Goal: Information Seeking & Learning: Learn about a topic

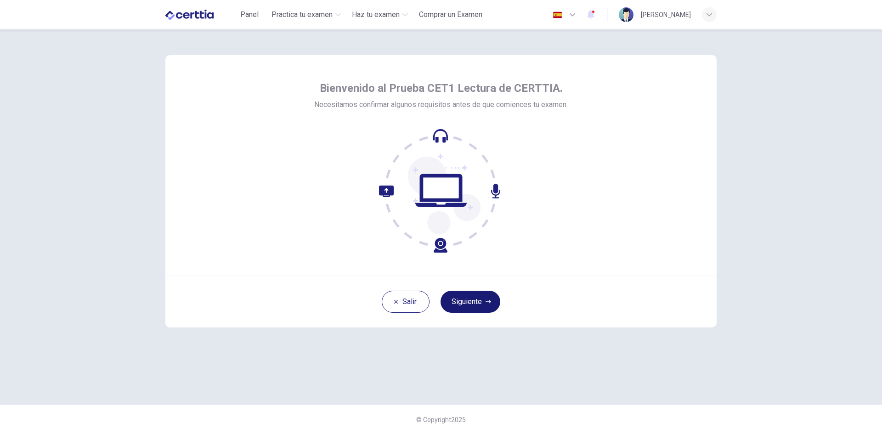
click at [483, 295] on button "Siguiente" at bounding box center [470, 302] width 60 height 22
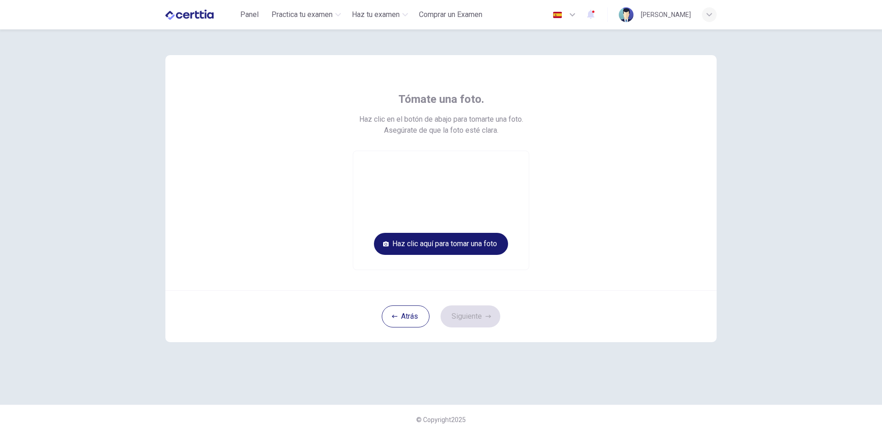
click at [479, 238] on button "Haz clic aquí para tomar una foto" at bounding box center [441, 244] width 134 height 22
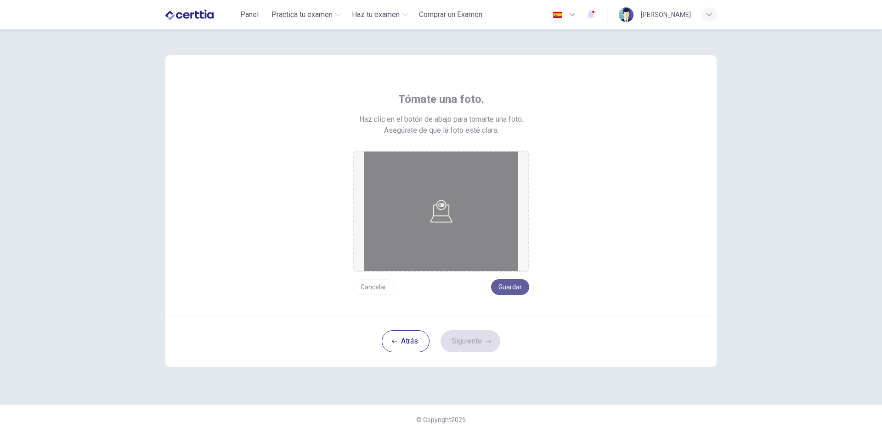
click at [511, 289] on button "Guardar" at bounding box center [510, 287] width 38 height 16
click at [482, 337] on button "Siguiente" at bounding box center [470, 341] width 60 height 22
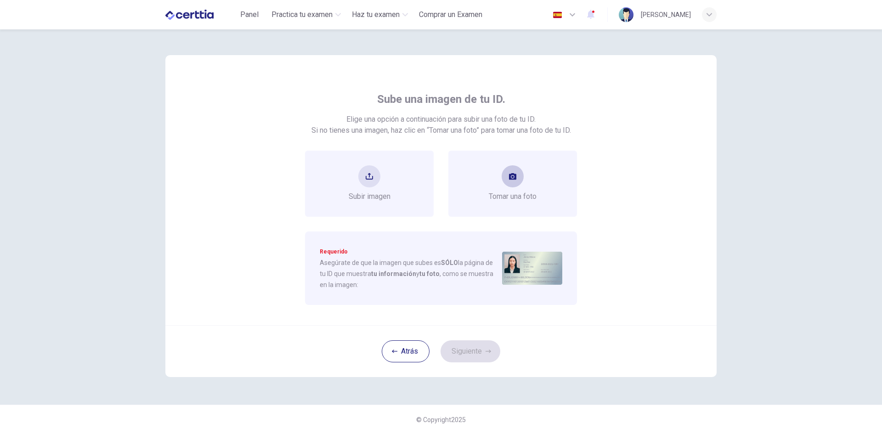
click at [506, 201] on span "Tomar una foto" at bounding box center [513, 196] width 48 height 11
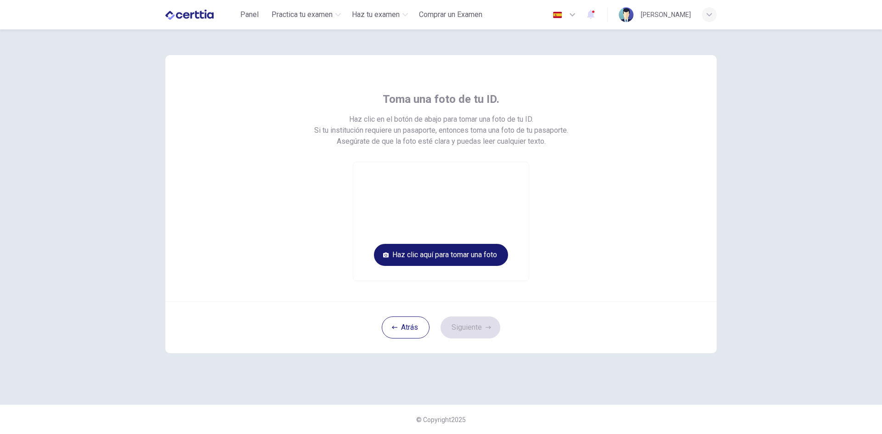
click at [494, 258] on button "Haz clic aquí para tomar una foto" at bounding box center [441, 255] width 134 height 22
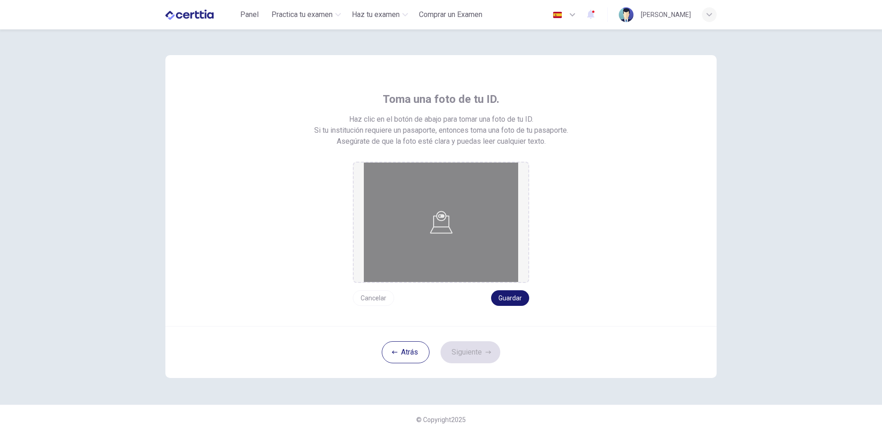
click at [504, 295] on button "Guardar" at bounding box center [510, 298] width 38 height 16
click at [483, 348] on button "Siguiente" at bounding box center [470, 352] width 60 height 22
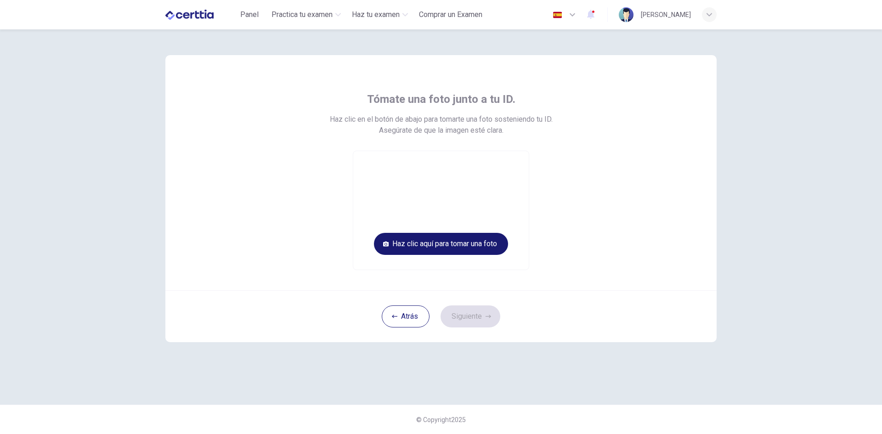
click at [497, 253] on button "Haz clic aquí para tomar una foto" at bounding box center [441, 244] width 134 height 22
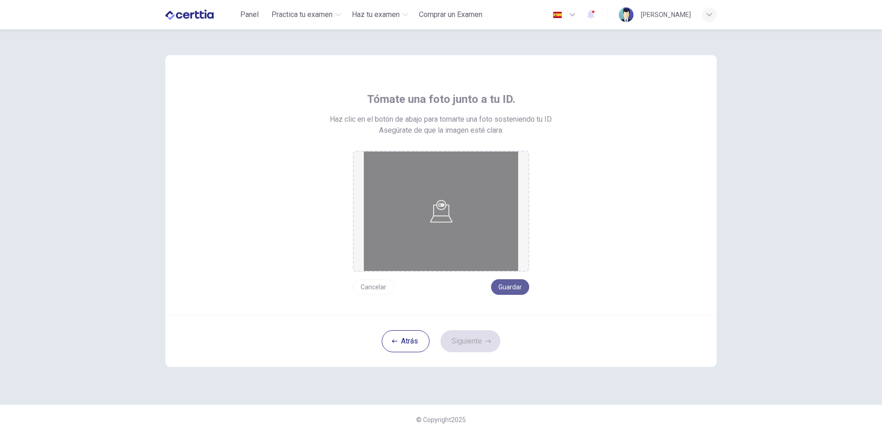
click at [512, 286] on button "Guardar" at bounding box center [510, 287] width 38 height 16
click at [477, 340] on button "Siguiente" at bounding box center [470, 341] width 60 height 22
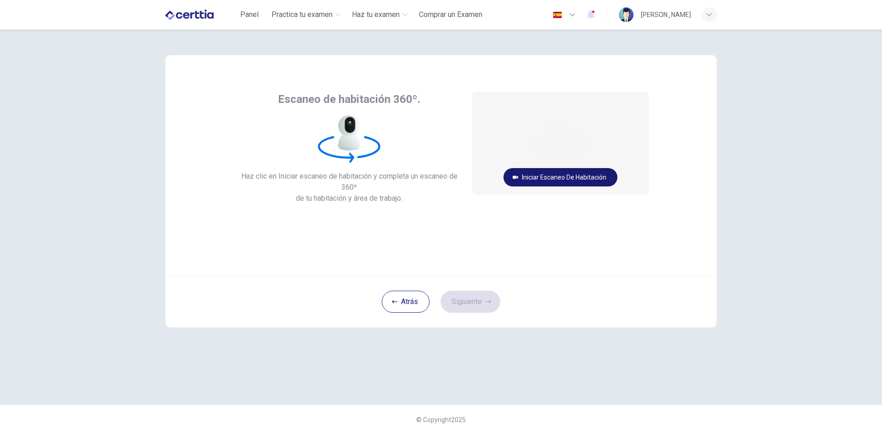
click at [554, 176] on button "Iniciar escaneo de habitación" at bounding box center [560, 177] width 114 height 18
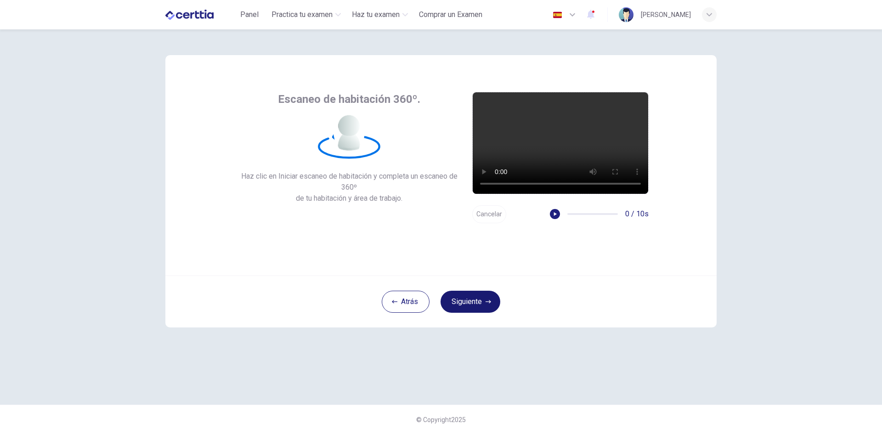
click at [476, 297] on button "Siguiente" at bounding box center [470, 302] width 60 height 22
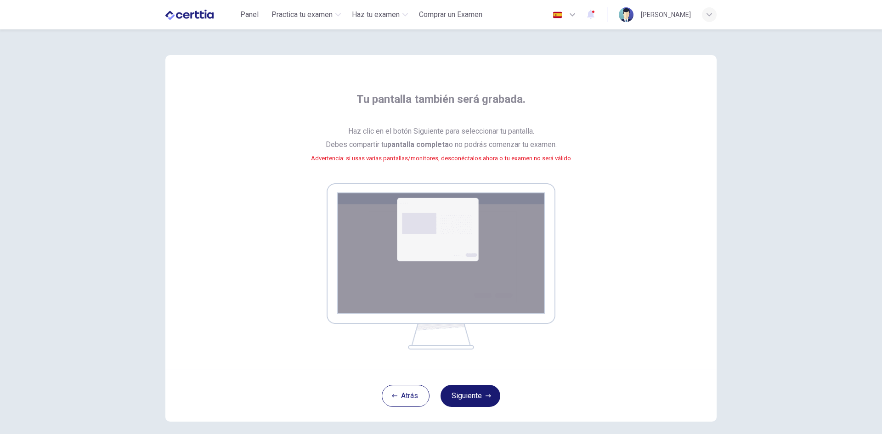
click at [481, 392] on button "Siguiente" at bounding box center [470, 396] width 60 height 22
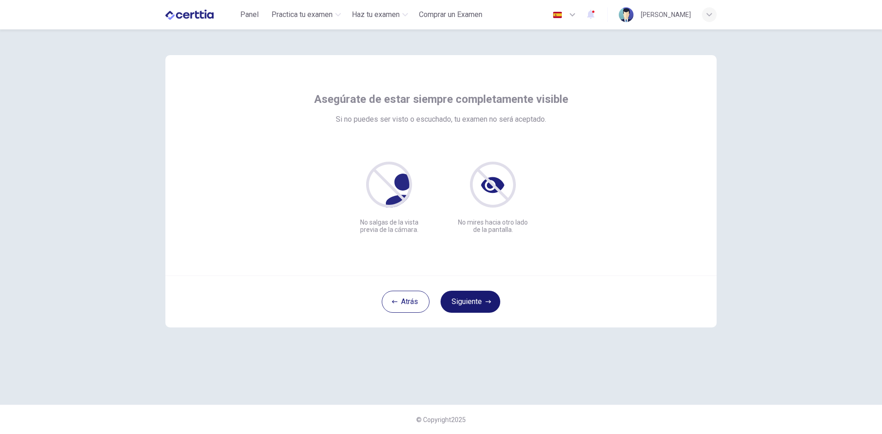
click at [482, 309] on button "Siguiente" at bounding box center [470, 302] width 60 height 22
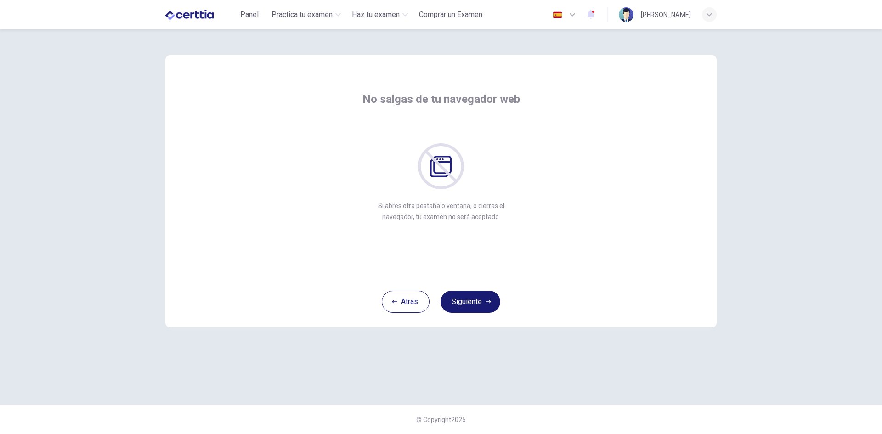
click at [482, 309] on button "Siguiente" at bounding box center [470, 302] width 60 height 22
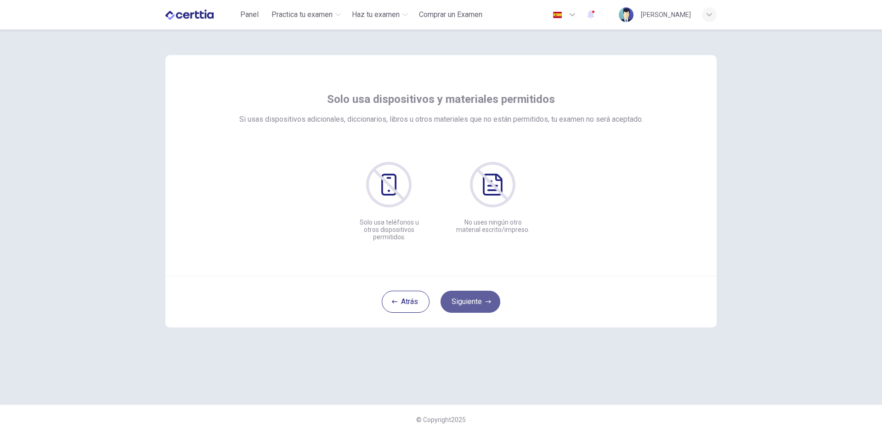
click at [482, 309] on button "Siguiente" at bounding box center [470, 302] width 60 height 22
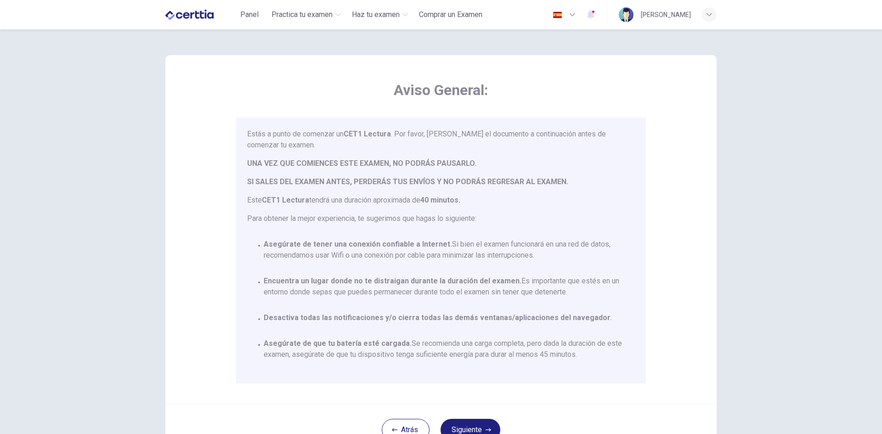
click at [688, 310] on div "Aviso General: Estás a punto de comenzar un CET1 Lectura . Por favor, [PERSON_N…" at bounding box center [440, 229] width 551 height 348
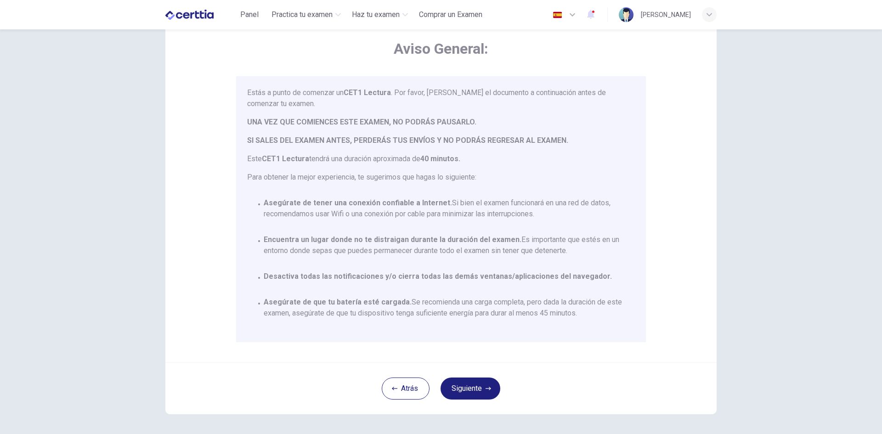
scroll to position [77, 0]
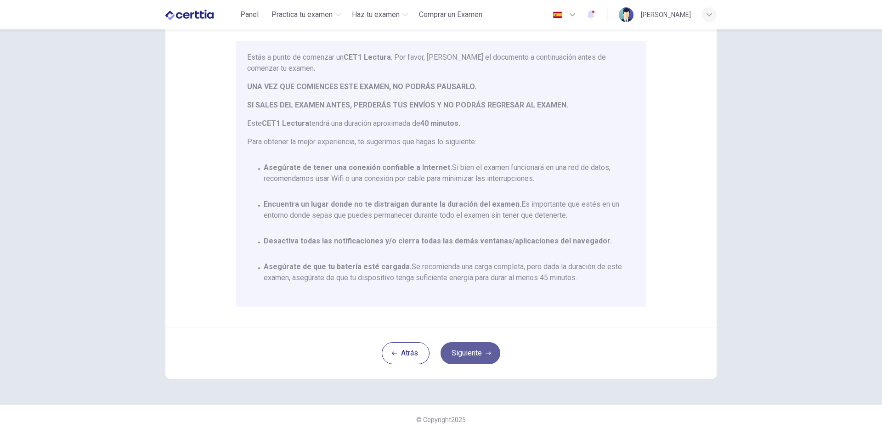
click at [473, 348] on button "Siguiente" at bounding box center [470, 353] width 60 height 22
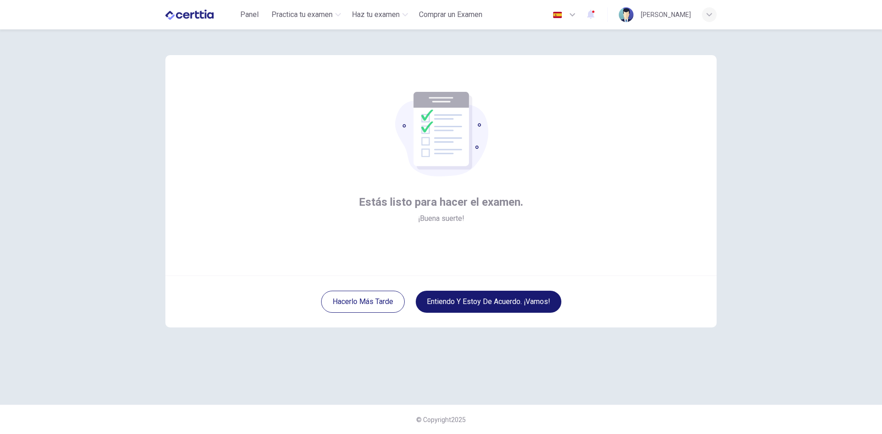
click at [487, 298] on button "Entiendo y estoy de acuerdo. ¡Vamos!" at bounding box center [489, 302] width 146 height 22
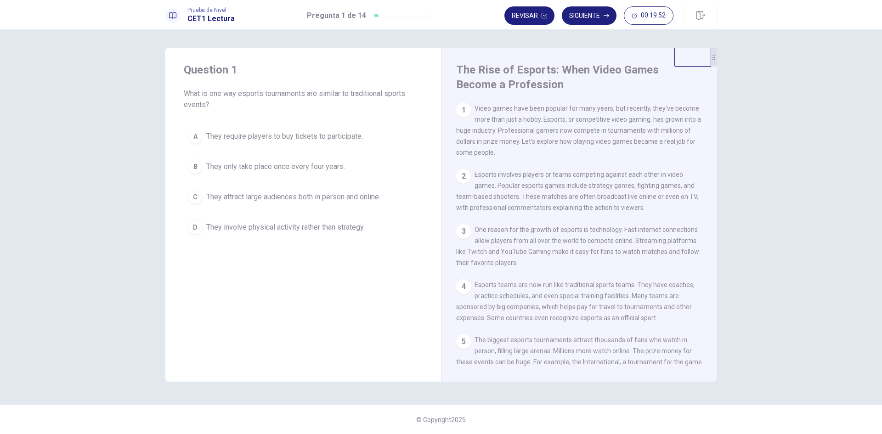
click at [322, 141] on span "They require players to buy tickets to participate." at bounding box center [284, 136] width 157 height 11
click at [598, 18] on button "Siguiente" at bounding box center [589, 15] width 55 height 18
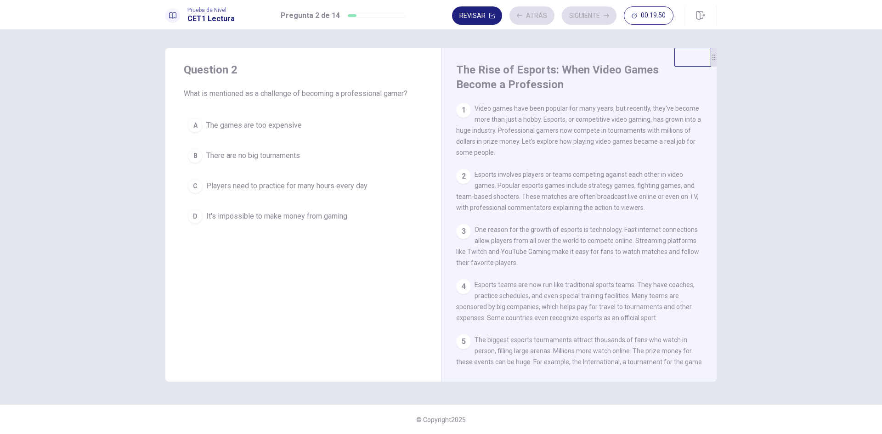
click at [325, 210] on button "D It's impossible to make money from gaming" at bounding box center [303, 216] width 239 height 23
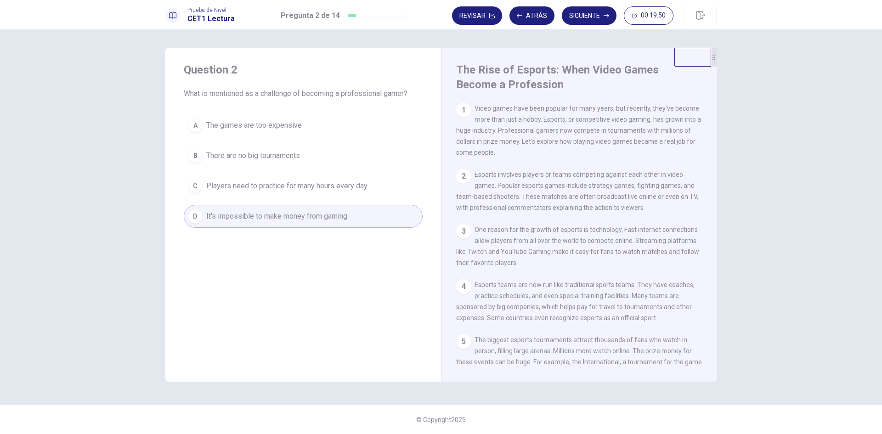
click at [587, 13] on button "Siguiente" at bounding box center [589, 15] width 55 height 18
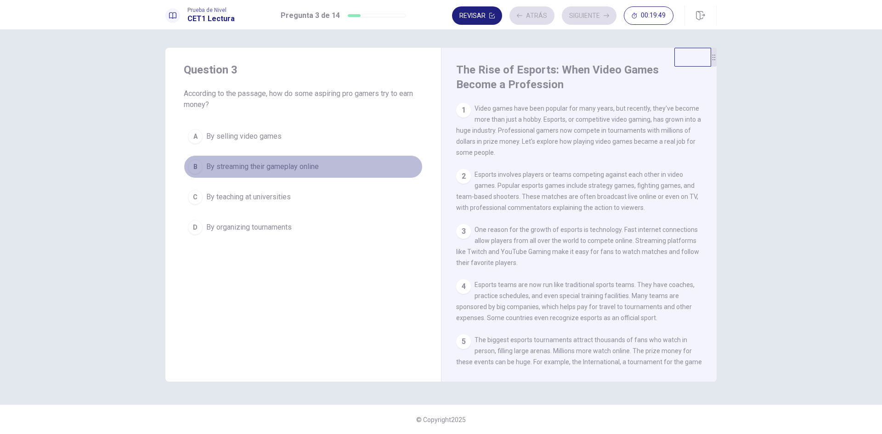
click at [313, 166] on span "By streaming their gameplay online" at bounding box center [262, 166] width 112 height 11
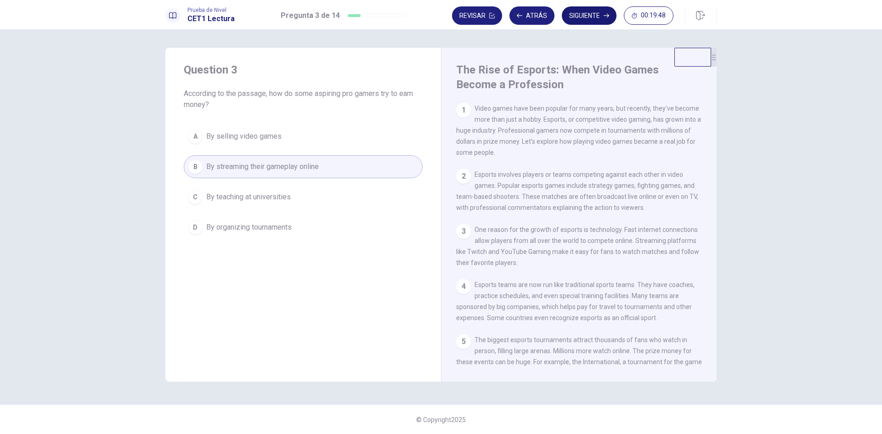
click at [589, 20] on button "Siguiente" at bounding box center [589, 15] width 55 height 18
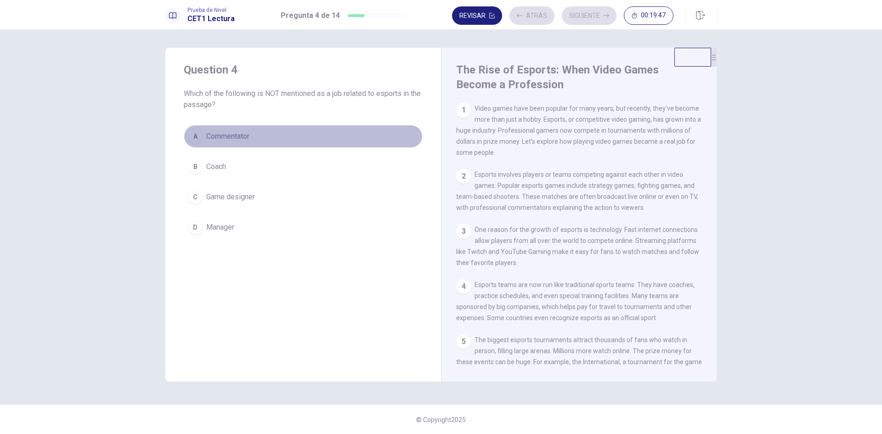
click at [346, 134] on button "A Commentator" at bounding box center [303, 136] width 239 height 23
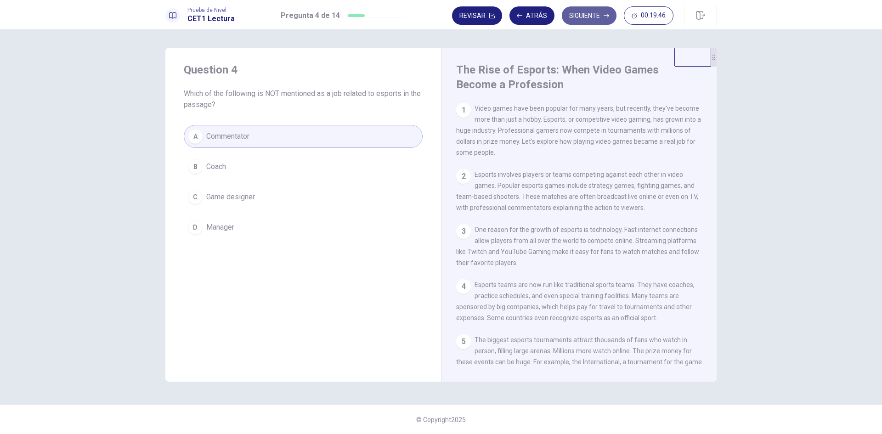
click at [594, 12] on button "Siguiente" at bounding box center [589, 15] width 55 height 18
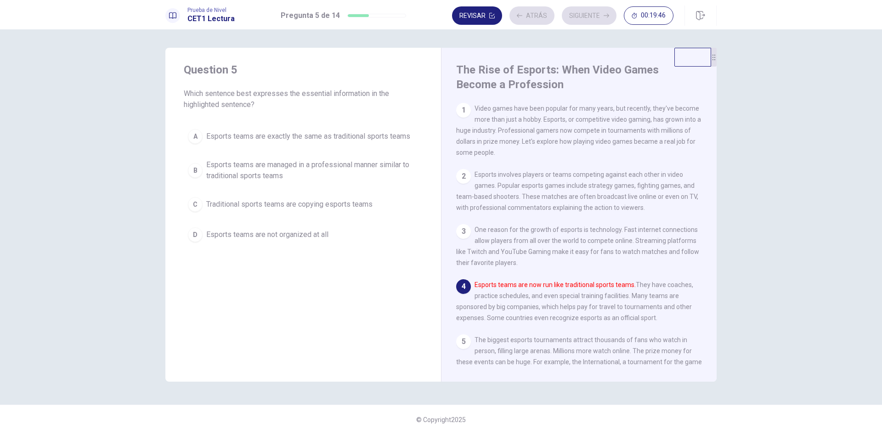
scroll to position [56, 0]
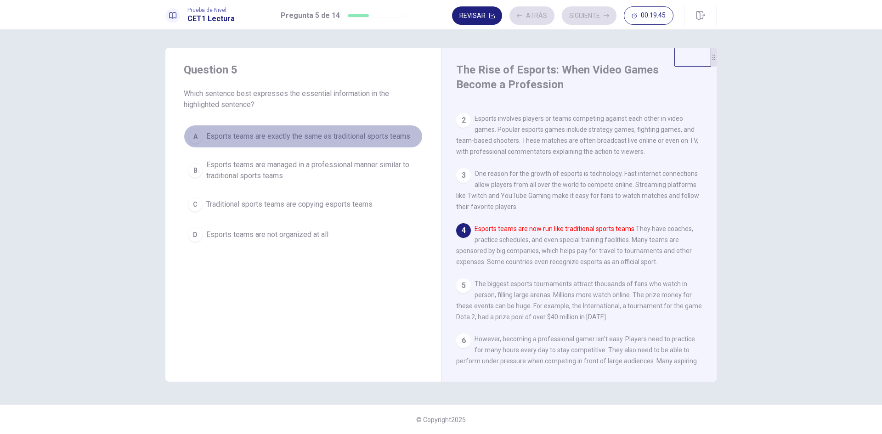
click at [366, 146] on button "A Esports teams are exactly the same as traditional sports teams" at bounding box center [303, 136] width 239 height 23
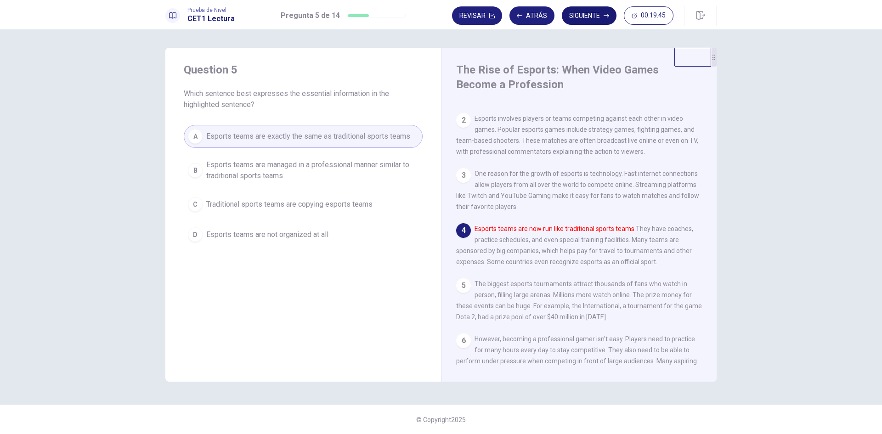
click at [588, 14] on button "Siguiente" at bounding box center [589, 15] width 55 height 18
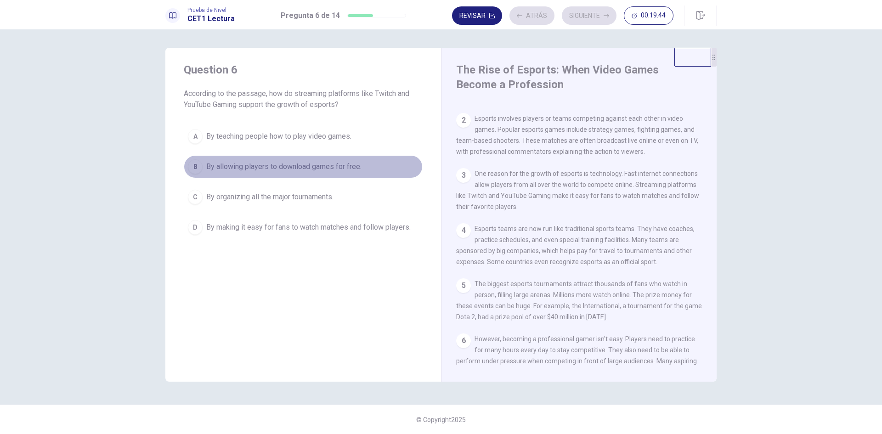
click at [391, 170] on button "B By allowing players to download games for free." at bounding box center [303, 166] width 239 height 23
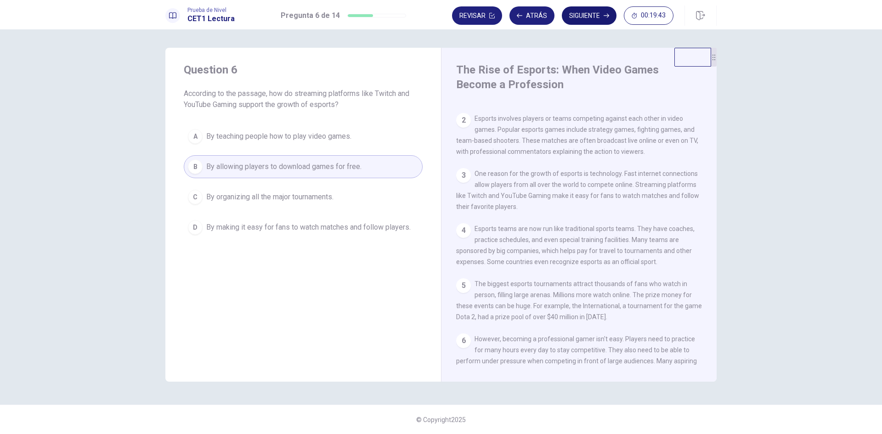
click at [593, 12] on button "Siguiente" at bounding box center [589, 15] width 55 height 18
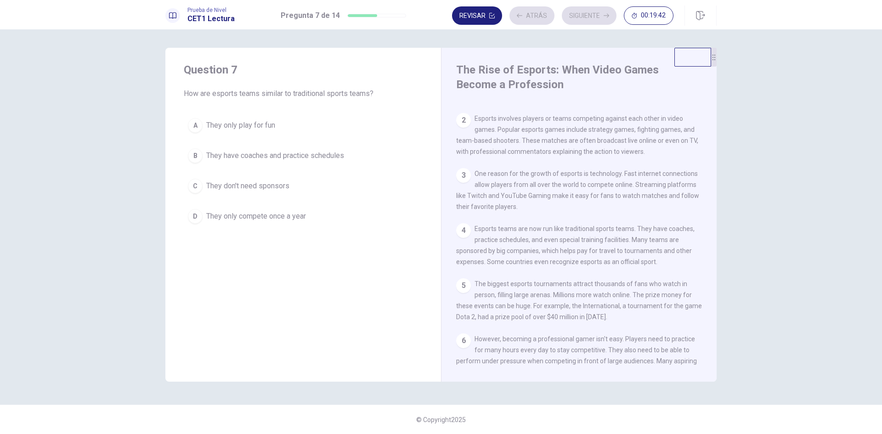
click at [377, 129] on button "A They only play for fun" at bounding box center [303, 125] width 239 height 23
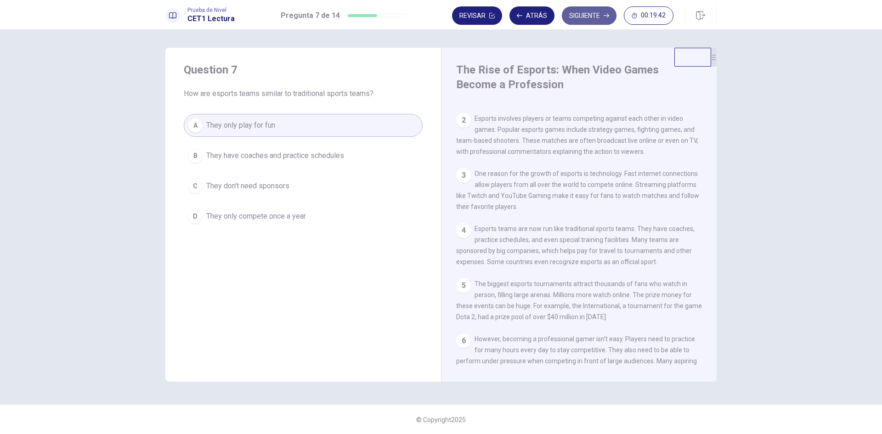
click at [596, 18] on button "Siguiente" at bounding box center [589, 15] width 55 height 18
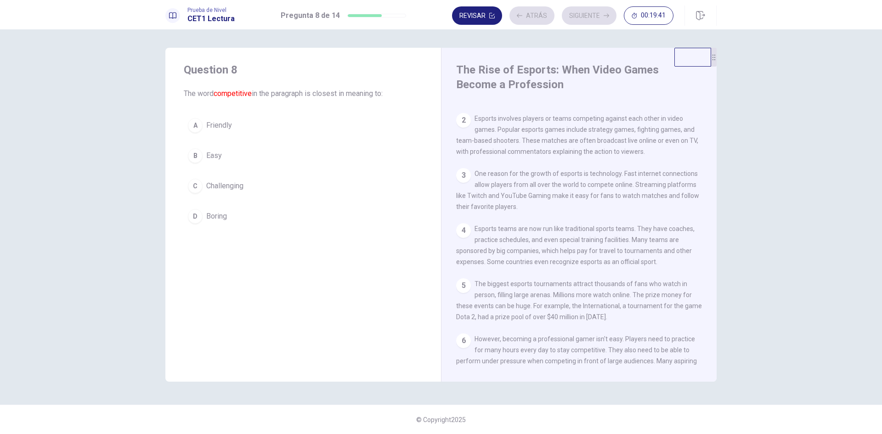
scroll to position [0, 0]
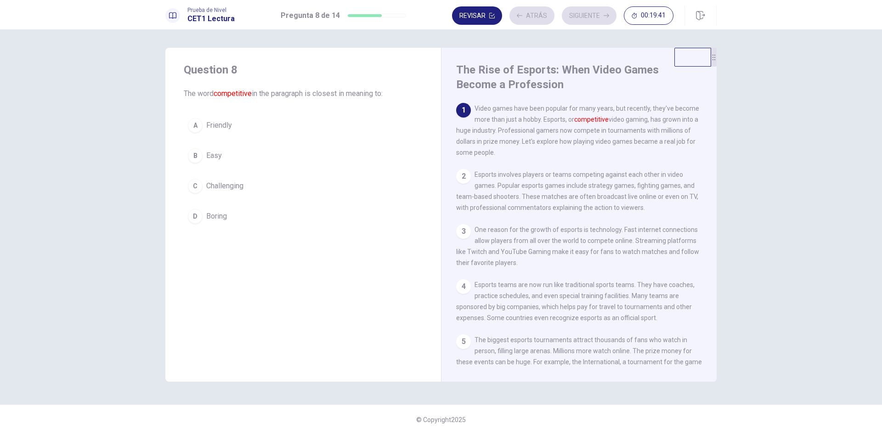
click at [355, 199] on div "A Friendly B Easy C Challenging D Boring" at bounding box center [303, 171] width 239 height 114
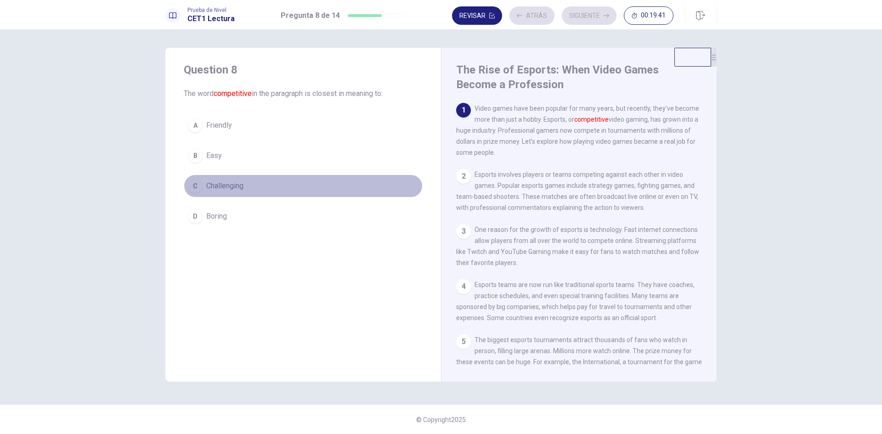
click at [362, 190] on button "C Challenging" at bounding box center [303, 185] width 239 height 23
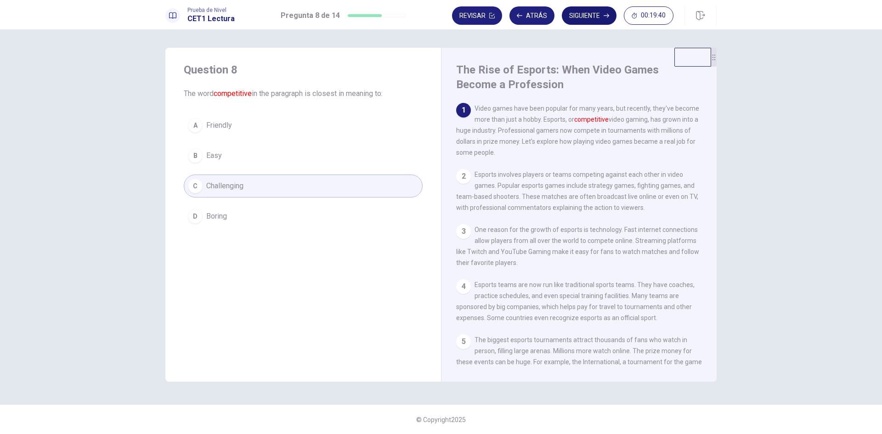
click at [586, 12] on button "Siguiente" at bounding box center [589, 15] width 55 height 18
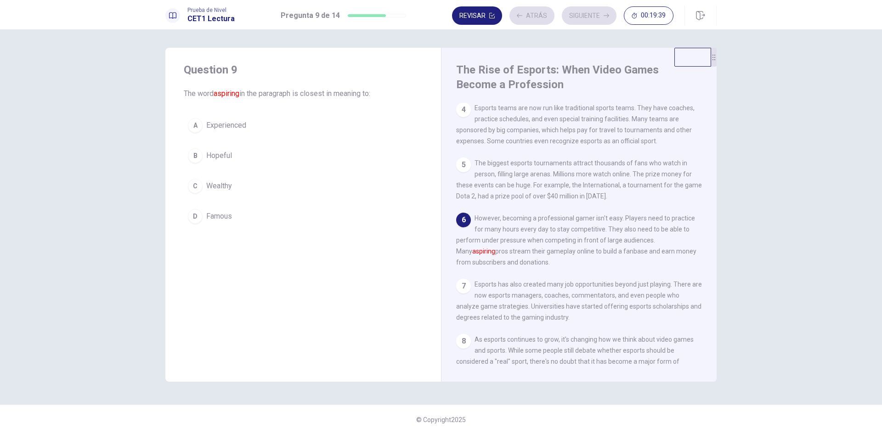
scroll to position [181, 0]
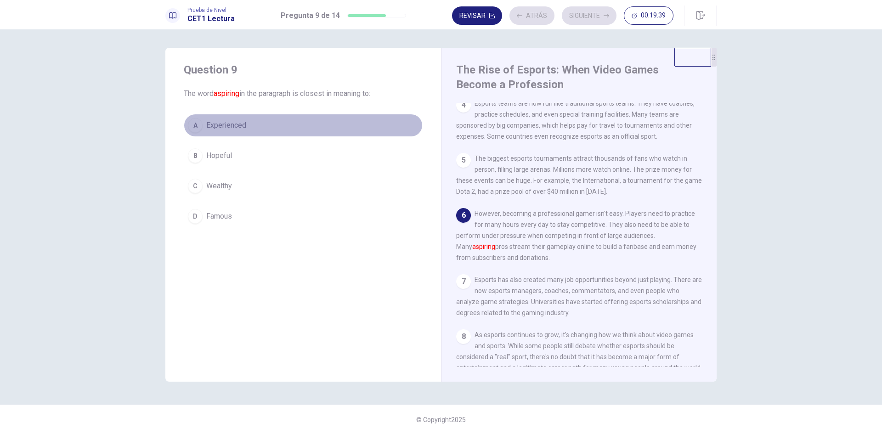
drag, startPoint x: 356, startPoint y: 125, endPoint x: 385, endPoint y: 120, distance: 29.0
click at [356, 126] on button "A Experienced" at bounding box center [303, 125] width 239 height 23
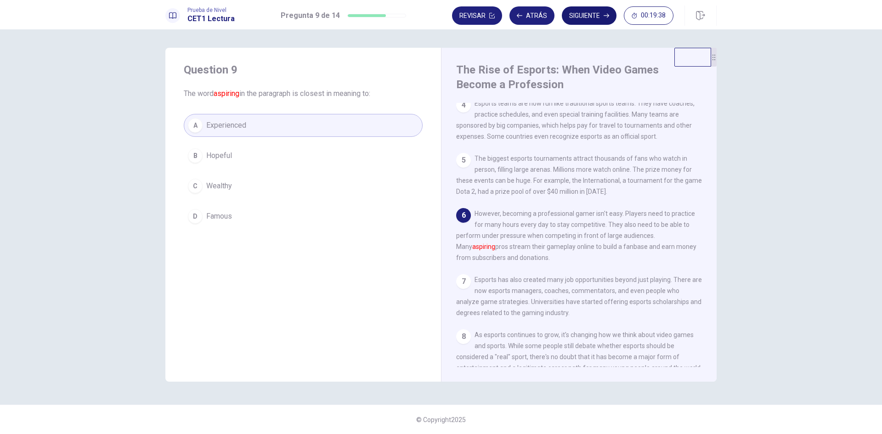
click at [574, 20] on button "Siguiente" at bounding box center [589, 15] width 55 height 18
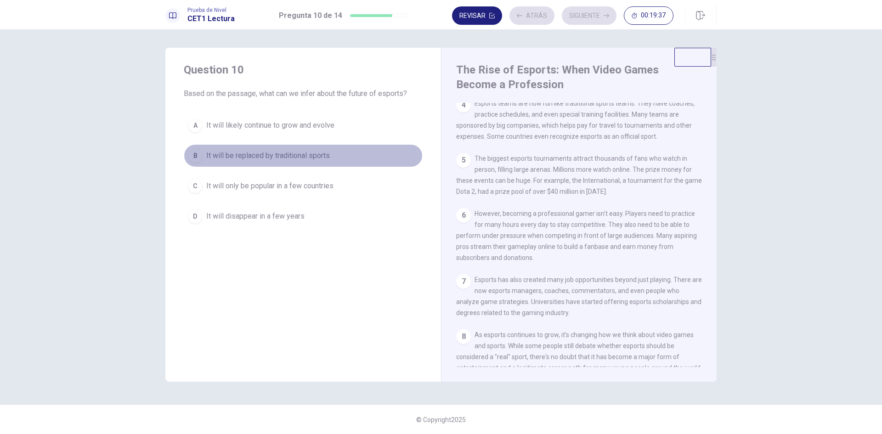
click at [321, 157] on span "It will be replaced by traditional sports" at bounding box center [268, 155] width 124 height 11
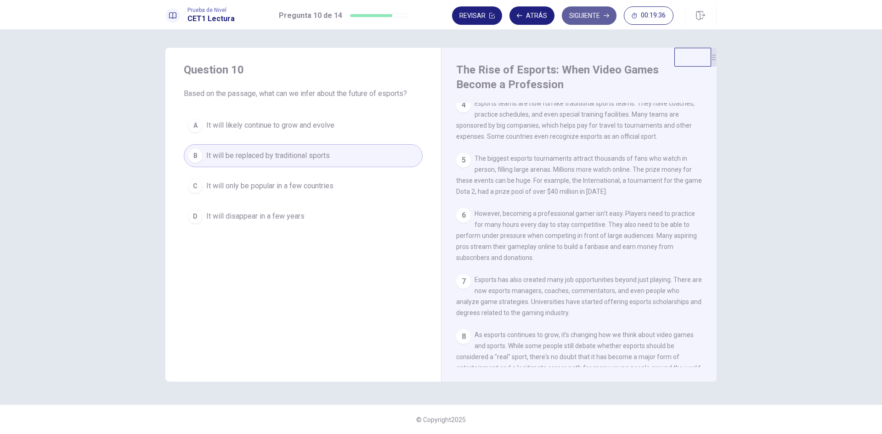
click at [590, 9] on button "Siguiente" at bounding box center [589, 15] width 55 height 18
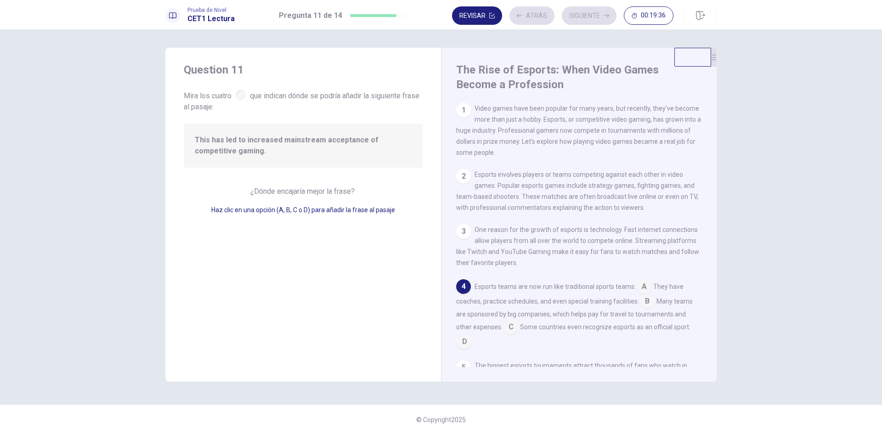
scroll to position [80, 0]
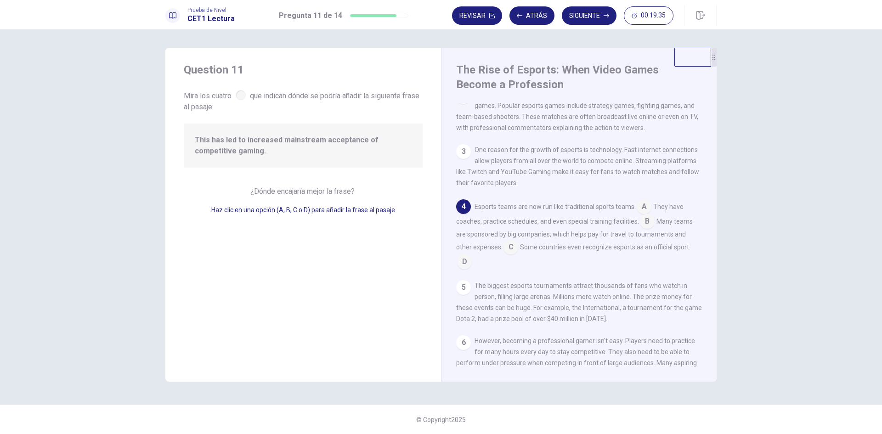
click at [646, 228] on input at bounding box center [647, 222] width 15 height 15
click at [586, 21] on button "Siguiente" at bounding box center [589, 15] width 55 height 18
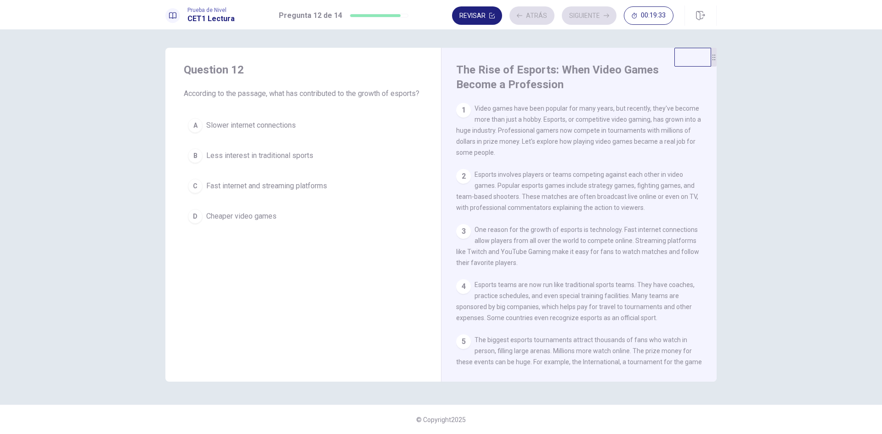
click at [348, 149] on div "A Slower internet connections B Less interest in traditional sports C Fast inte…" at bounding box center [303, 171] width 239 height 114
click at [365, 137] on button "A Slower internet connections" at bounding box center [303, 125] width 239 height 23
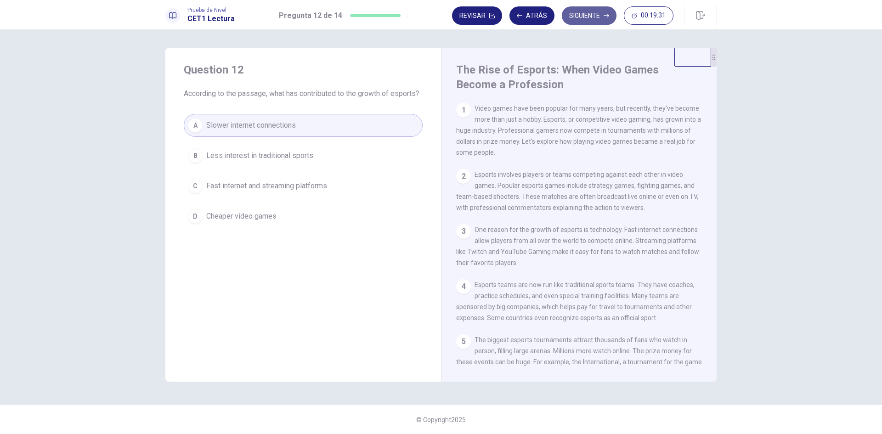
click at [579, 23] on button "Siguiente" at bounding box center [589, 15] width 55 height 18
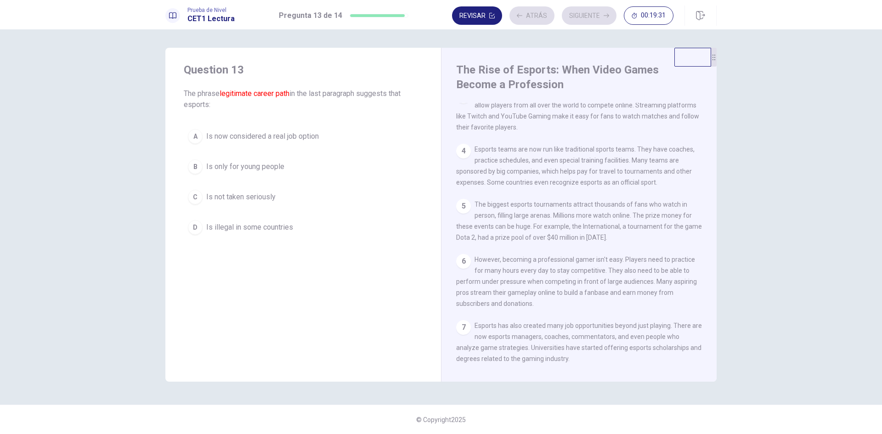
scroll to position [214, 0]
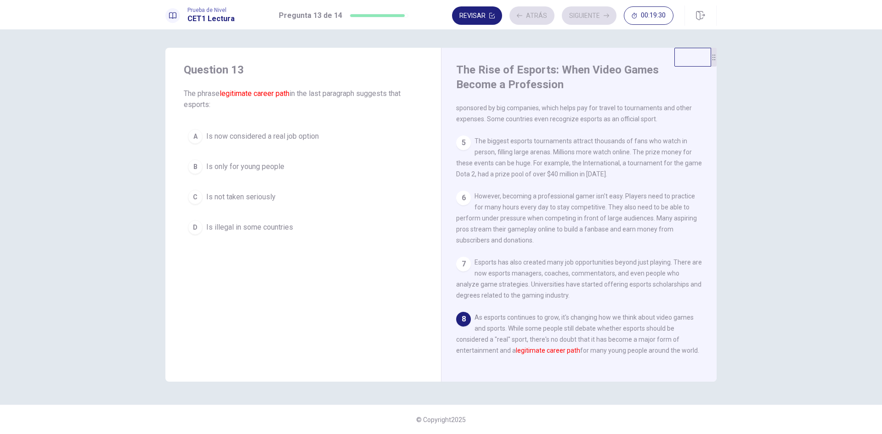
click at [331, 227] on button "D Is illegal in some countries" at bounding box center [303, 227] width 239 height 23
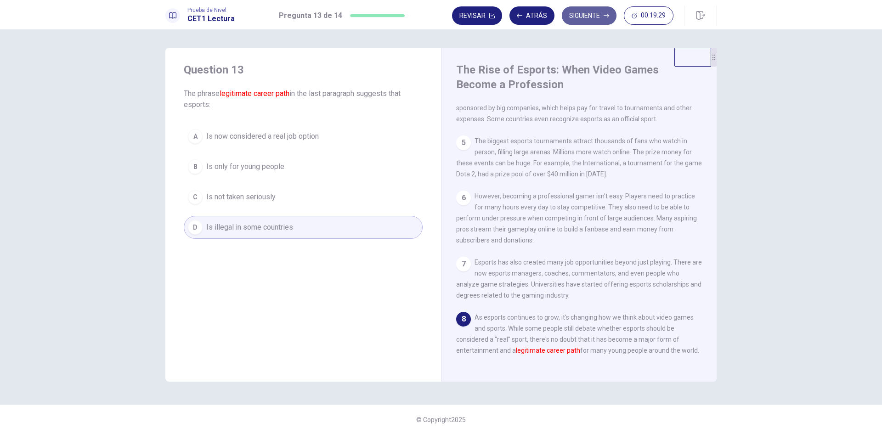
click at [597, 11] on button "Siguiente" at bounding box center [589, 15] width 55 height 18
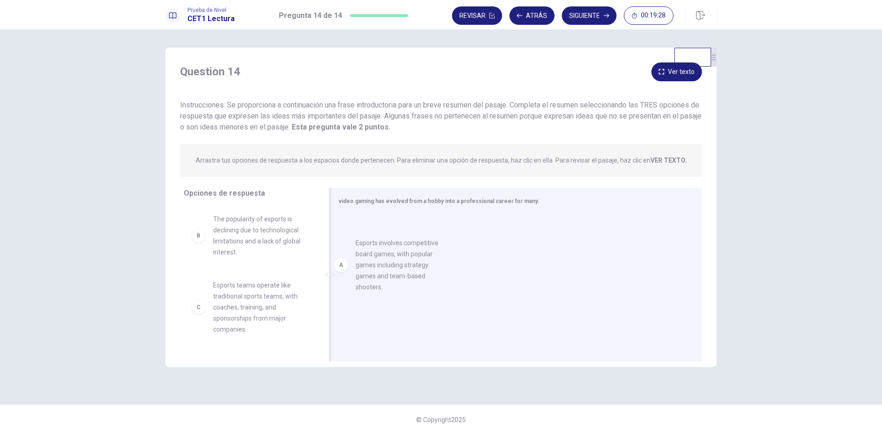
drag, startPoint x: 275, startPoint y: 230, endPoint x: 346, endPoint y: 278, distance: 85.8
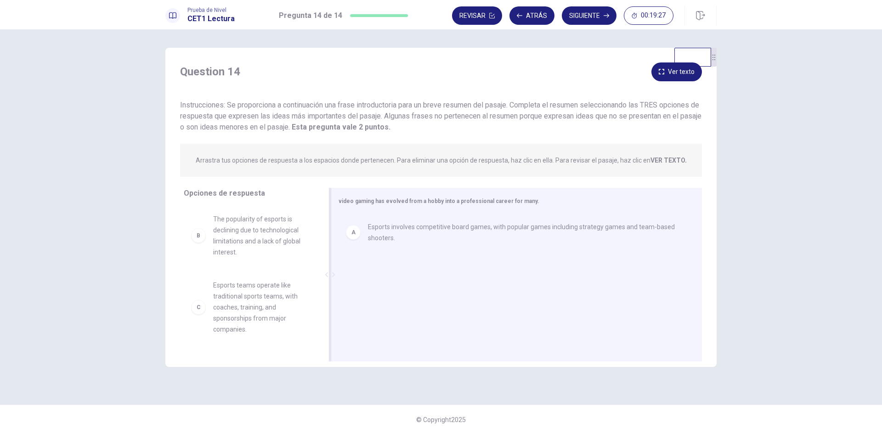
drag, startPoint x: 257, startPoint y: 295, endPoint x: 483, endPoint y: 298, distance: 225.5
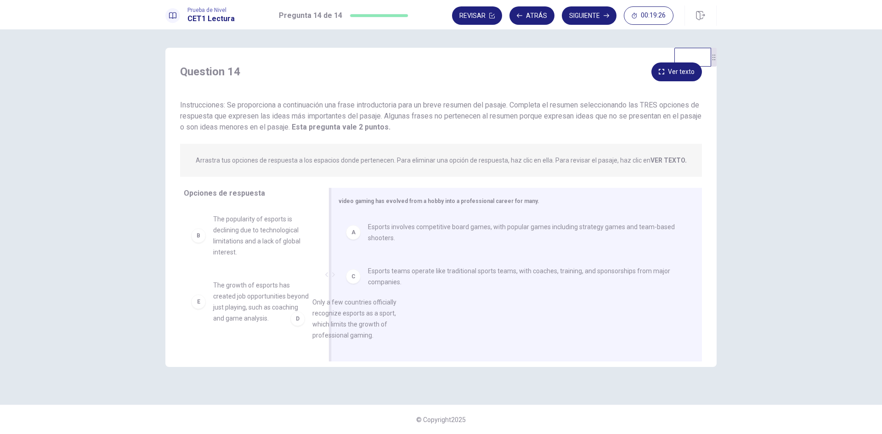
scroll to position [0, 0]
drag, startPoint x: 266, startPoint y: 315, endPoint x: 496, endPoint y: 332, distance: 230.7
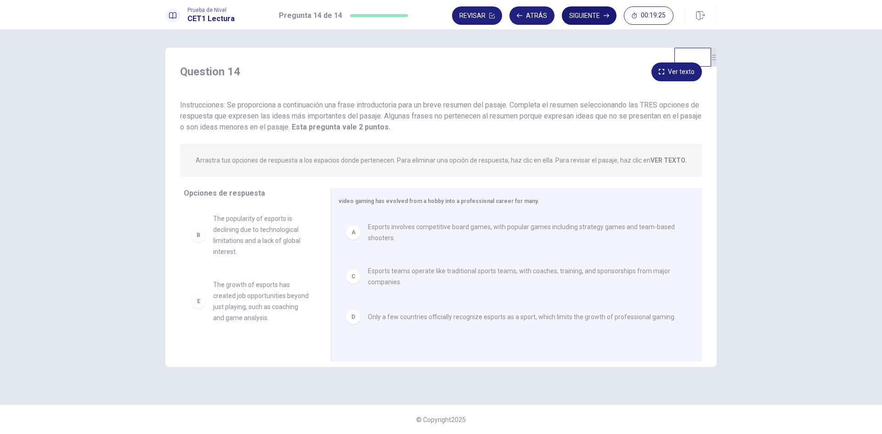
click at [596, 17] on button "Siguiente" at bounding box center [589, 15] width 55 height 18
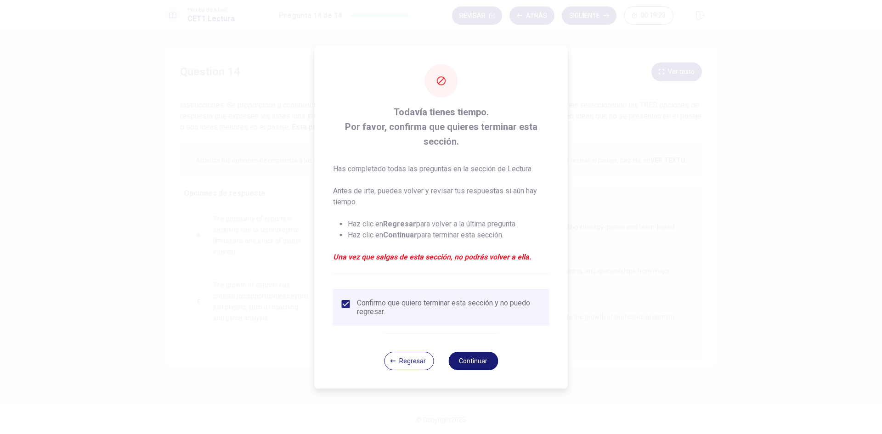
click at [478, 356] on button "Continuar" at bounding box center [473, 361] width 50 height 18
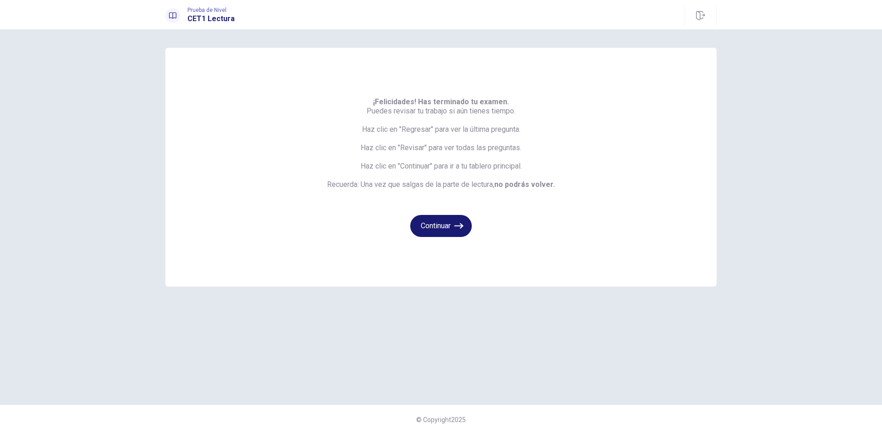
click at [451, 229] on button "Continuar" at bounding box center [441, 226] width 62 height 22
